Goal: Transaction & Acquisition: Purchase product/service

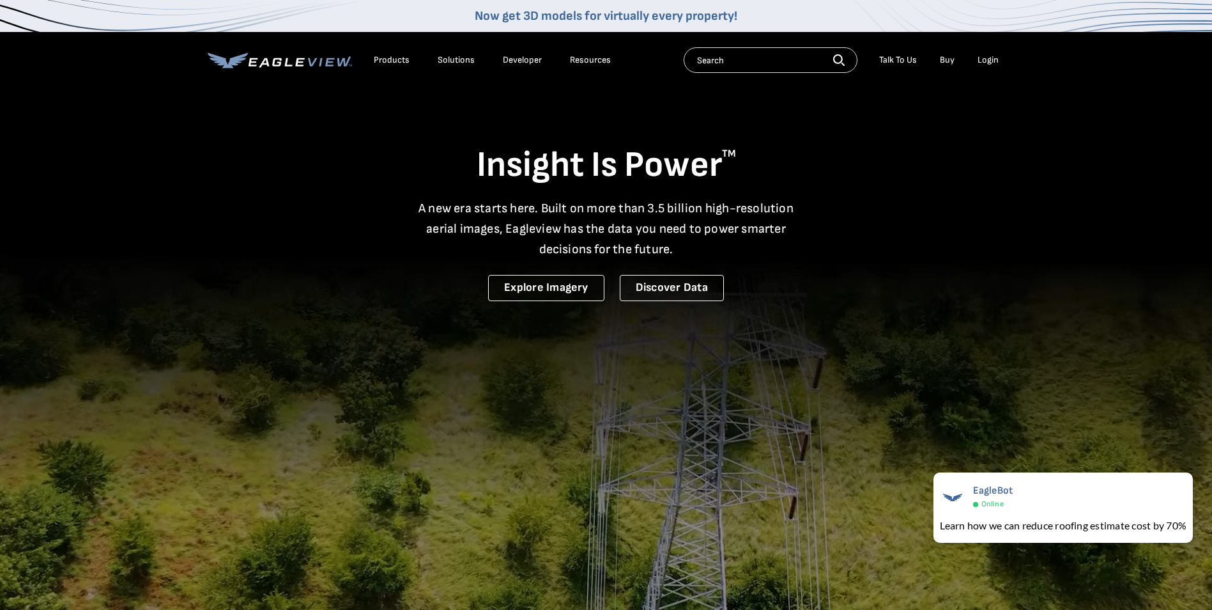
click at [990, 60] on div "Login" at bounding box center [988, 60] width 21 height 12
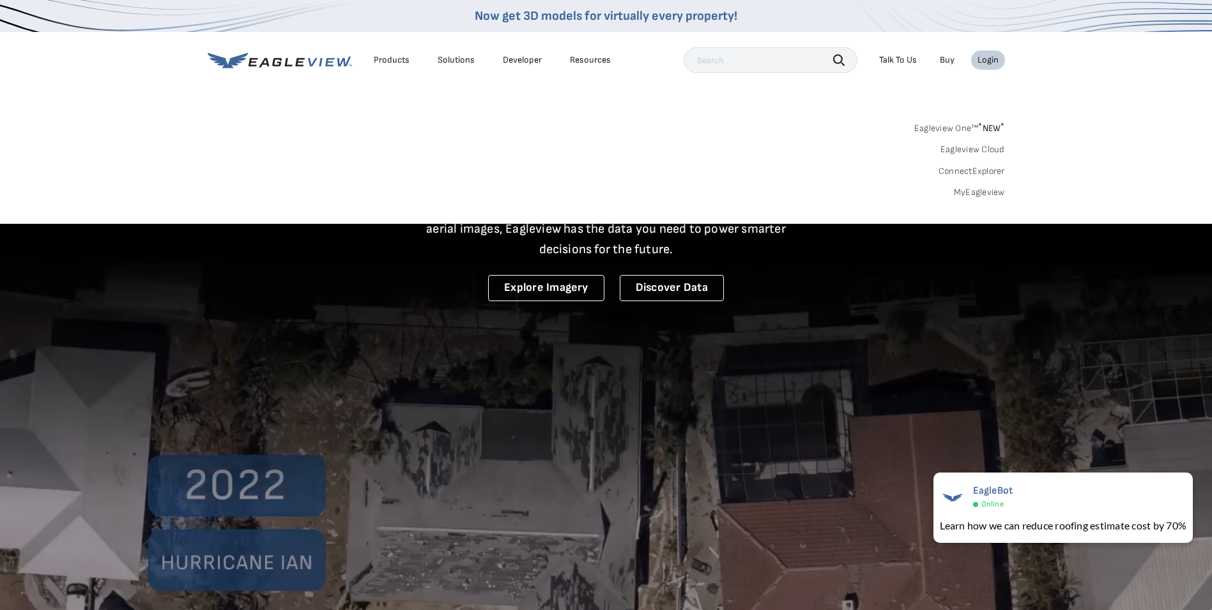
click at [983, 190] on link "MyEagleview" at bounding box center [979, 193] width 51 height 12
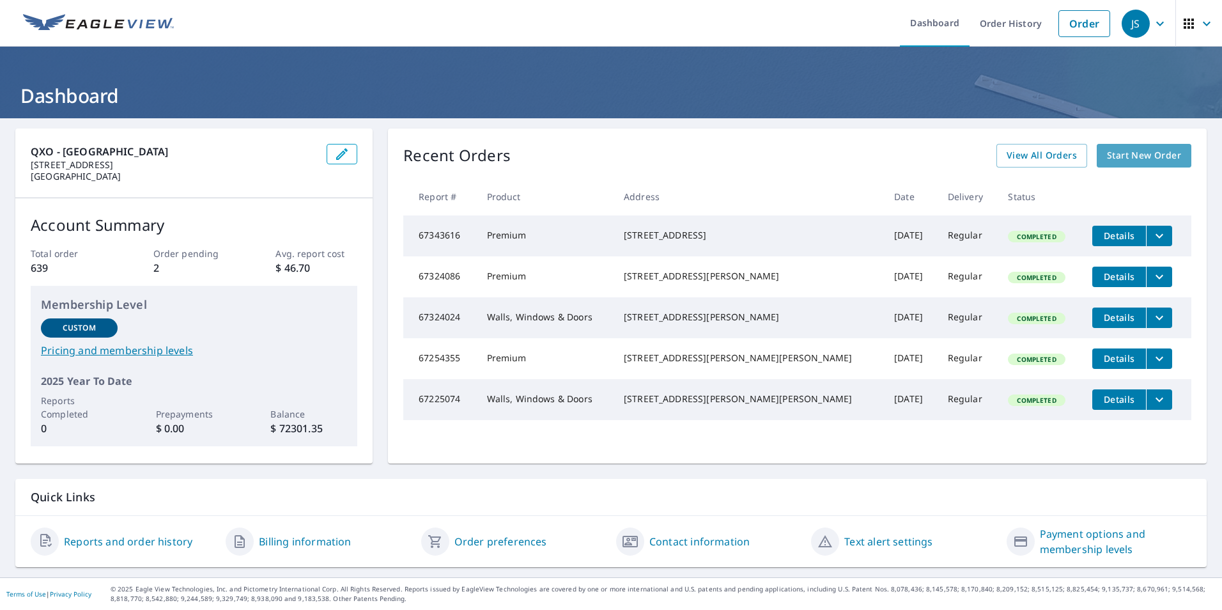
click at [1132, 157] on span "Start New Order" at bounding box center [1144, 156] width 74 height 16
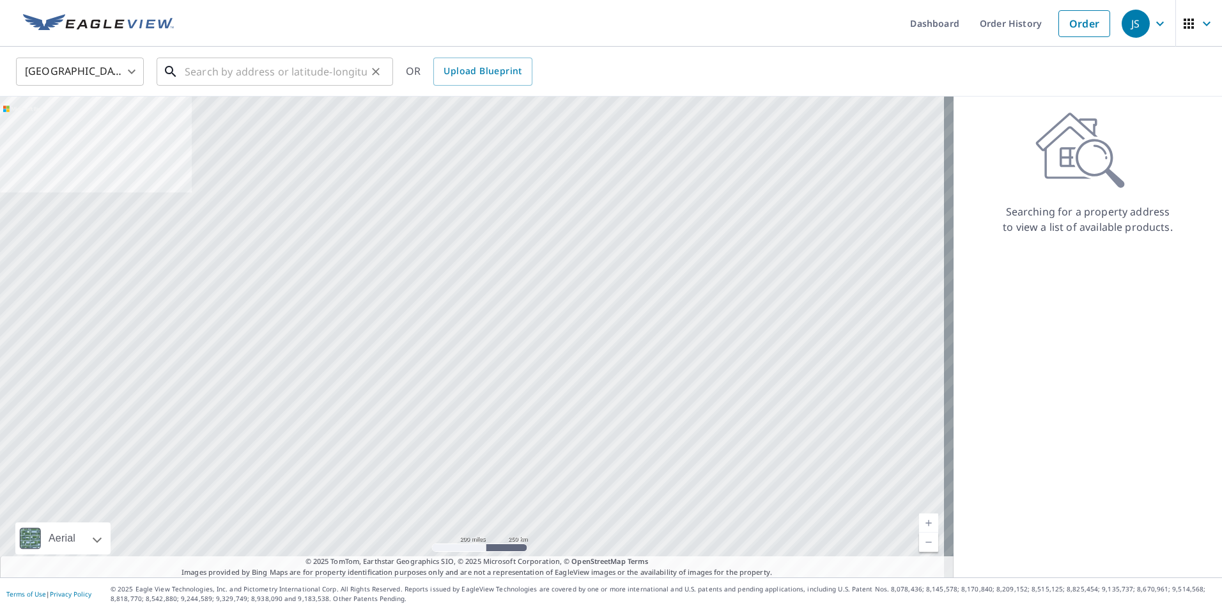
click at [190, 73] on input "text" at bounding box center [276, 72] width 182 height 36
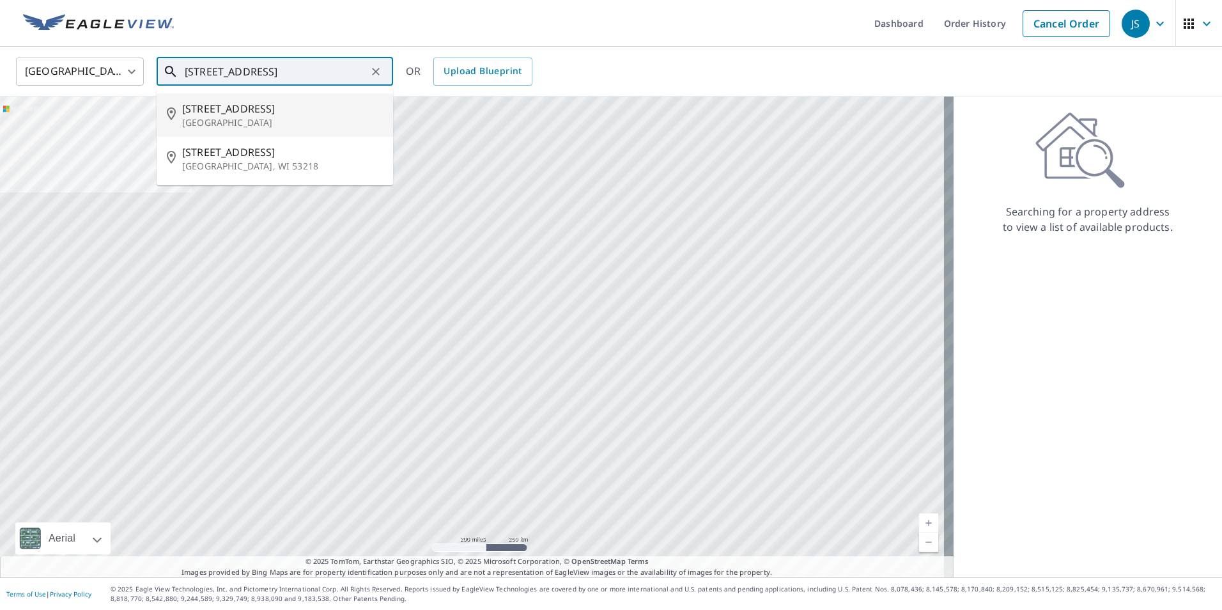
click at [231, 115] on span "[STREET_ADDRESS]" at bounding box center [282, 108] width 201 height 15
type input "[STREET_ADDRESS]"
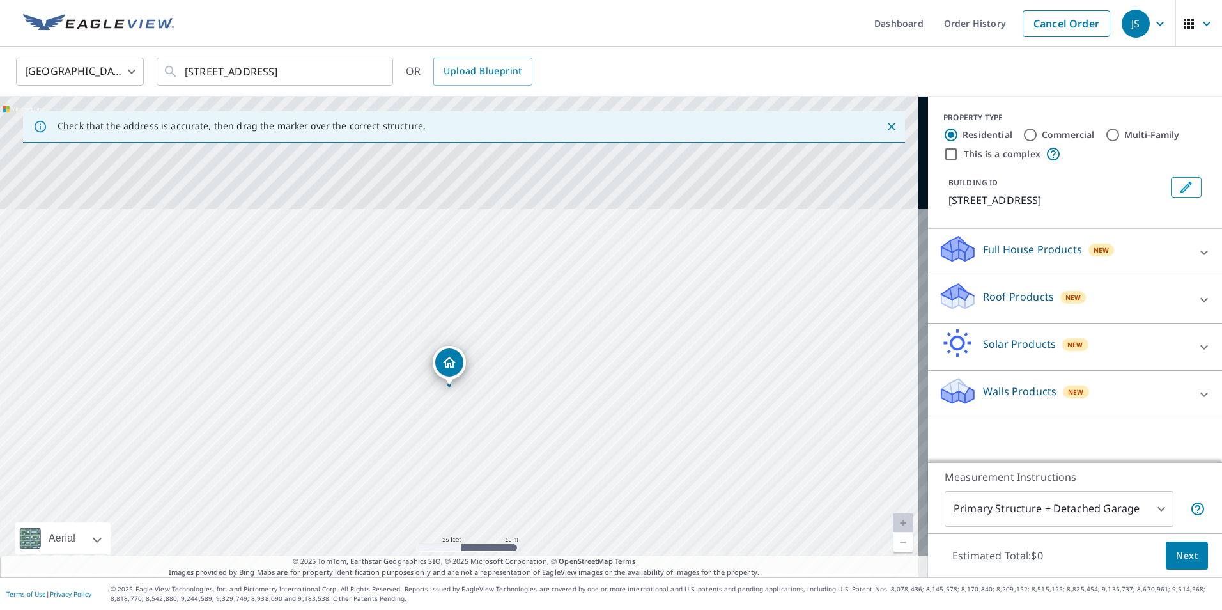
drag, startPoint x: 387, startPoint y: 249, endPoint x: 500, endPoint y: 553, distance: 324.7
click at [500, 553] on div "[STREET_ADDRESS]" at bounding box center [464, 336] width 928 height 480
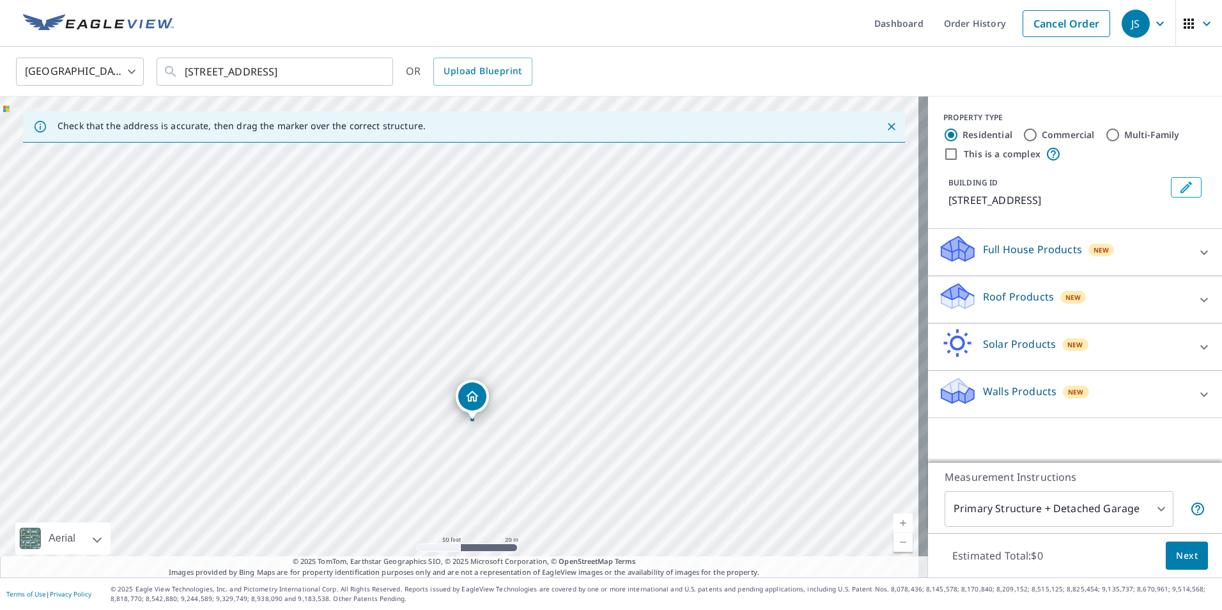
drag, startPoint x: 529, startPoint y: 282, endPoint x: 523, endPoint y: 346, distance: 64.2
click at [523, 346] on div "[STREET_ADDRESS]" at bounding box center [464, 336] width 928 height 480
drag, startPoint x: 495, startPoint y: 436, endPoint x: 525, endPoint y: 362, distance: 80.0
click at [525, 362] on div "7111 Mill Rd Lincoln, NE 68517" at bounding box center [464, 336] width 928 height 480
